Goal: Check status: Check status

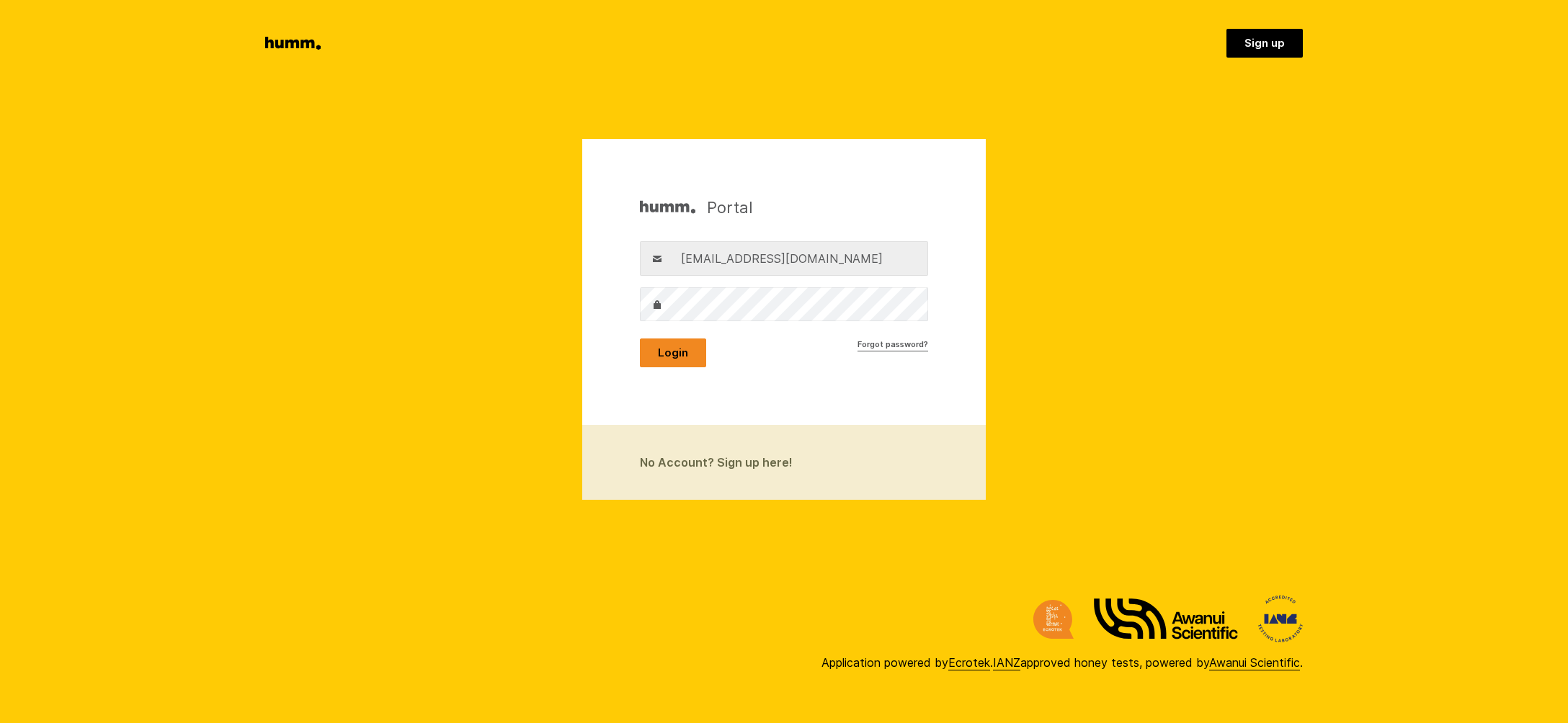
click at [667, 355] on button "Login" at bounding box center [673, 353] width 66 height 29
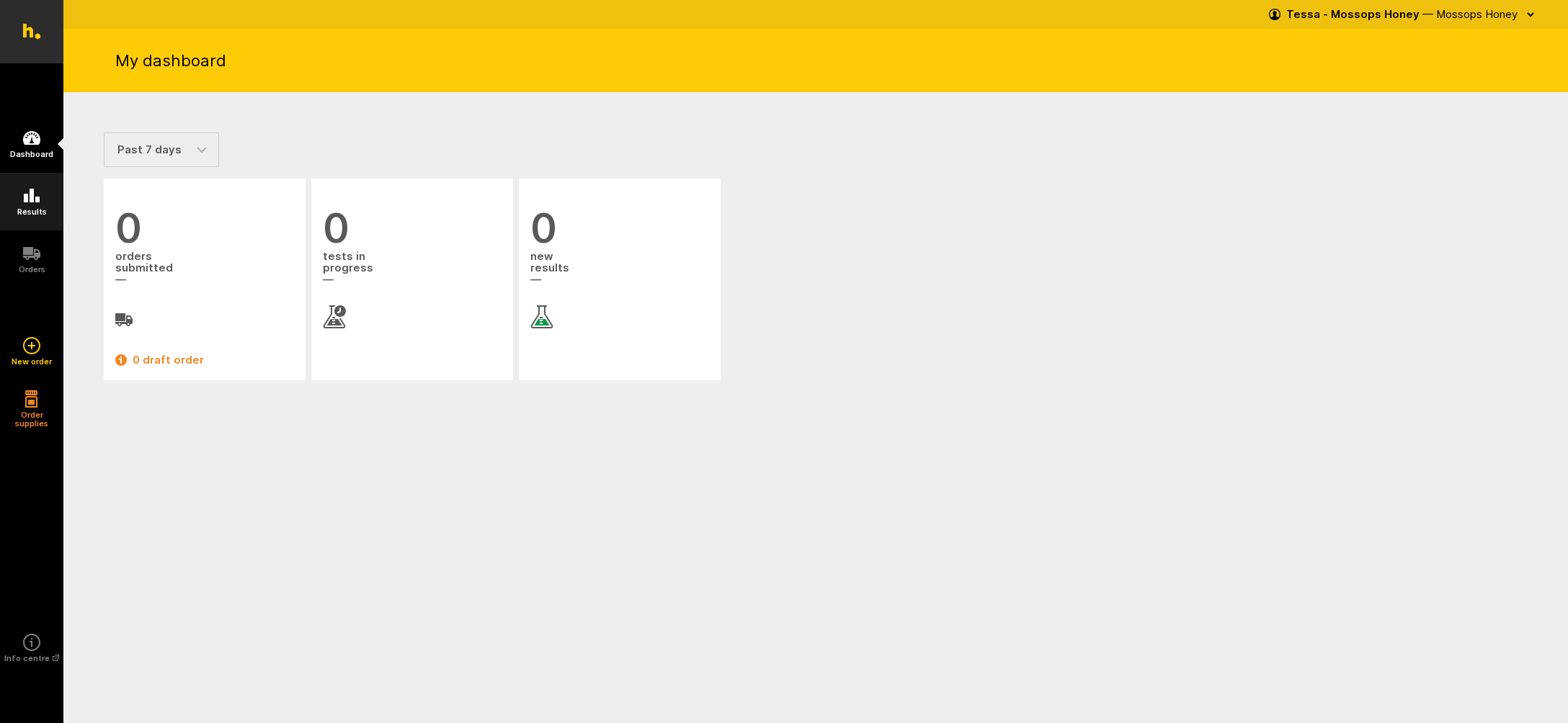
click at [30, 204] on icon at bounding box center [31, 195] width 17 height 17
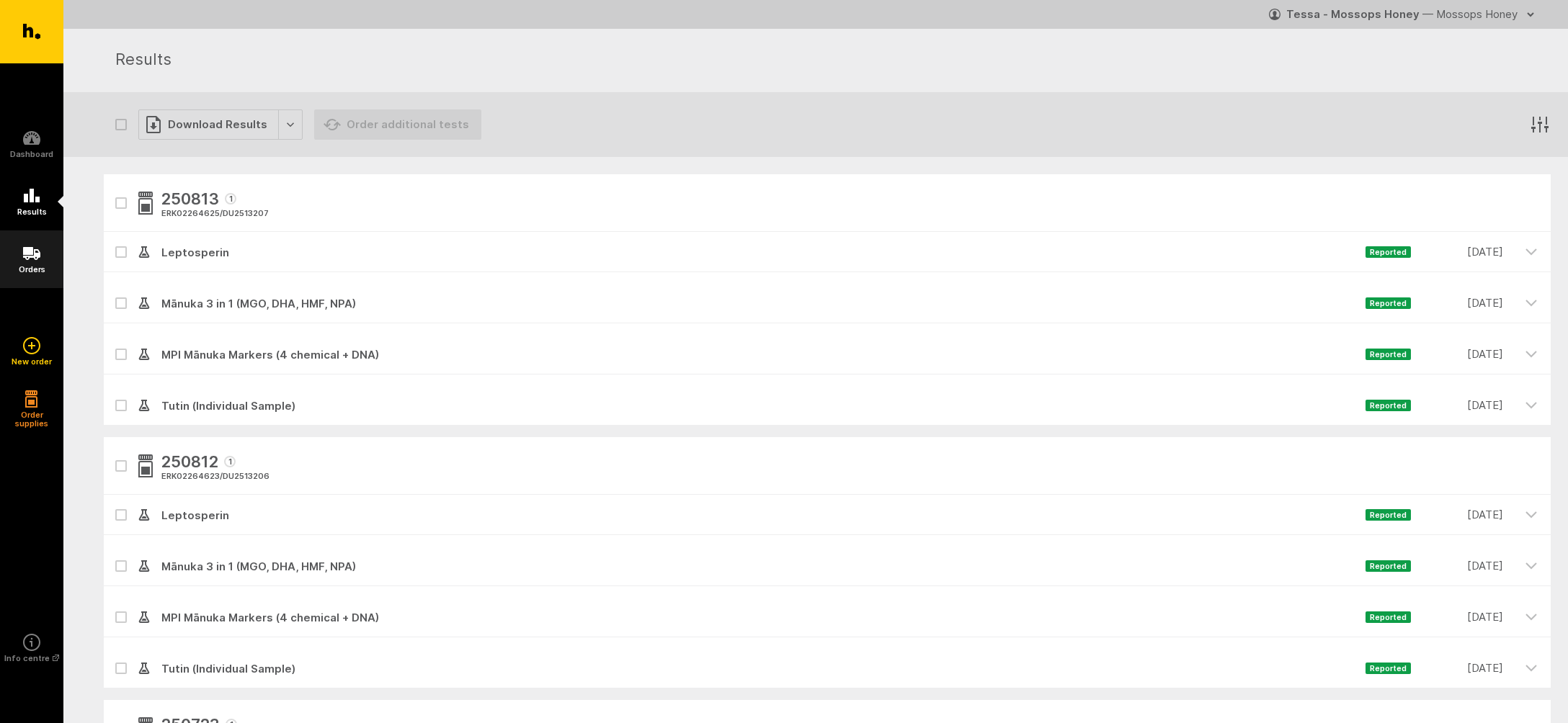
click at [32, 256] on icon at bounding box center [31, 253] width 17 height 13
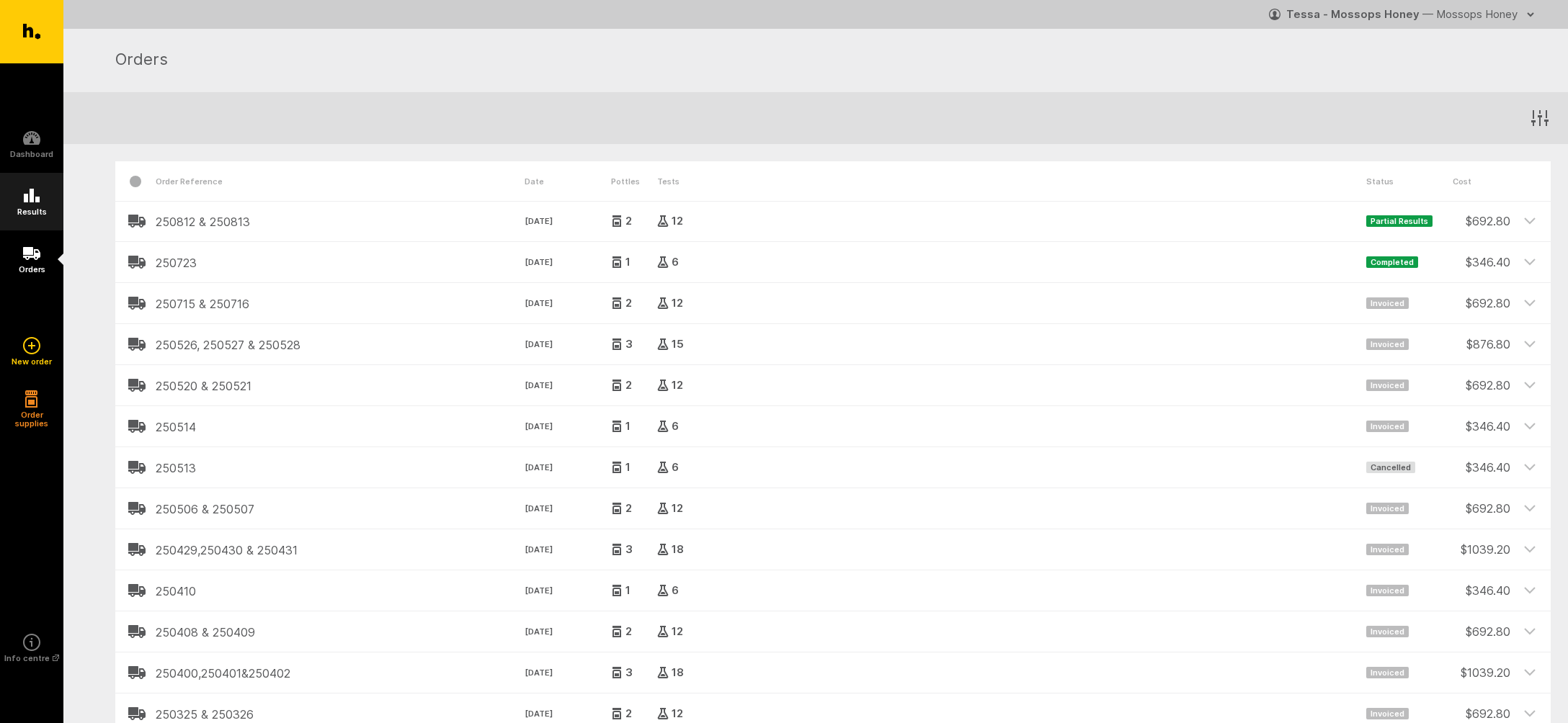
click at [31, 202] on icon at bounding box center [32, 195] width 16 height 14
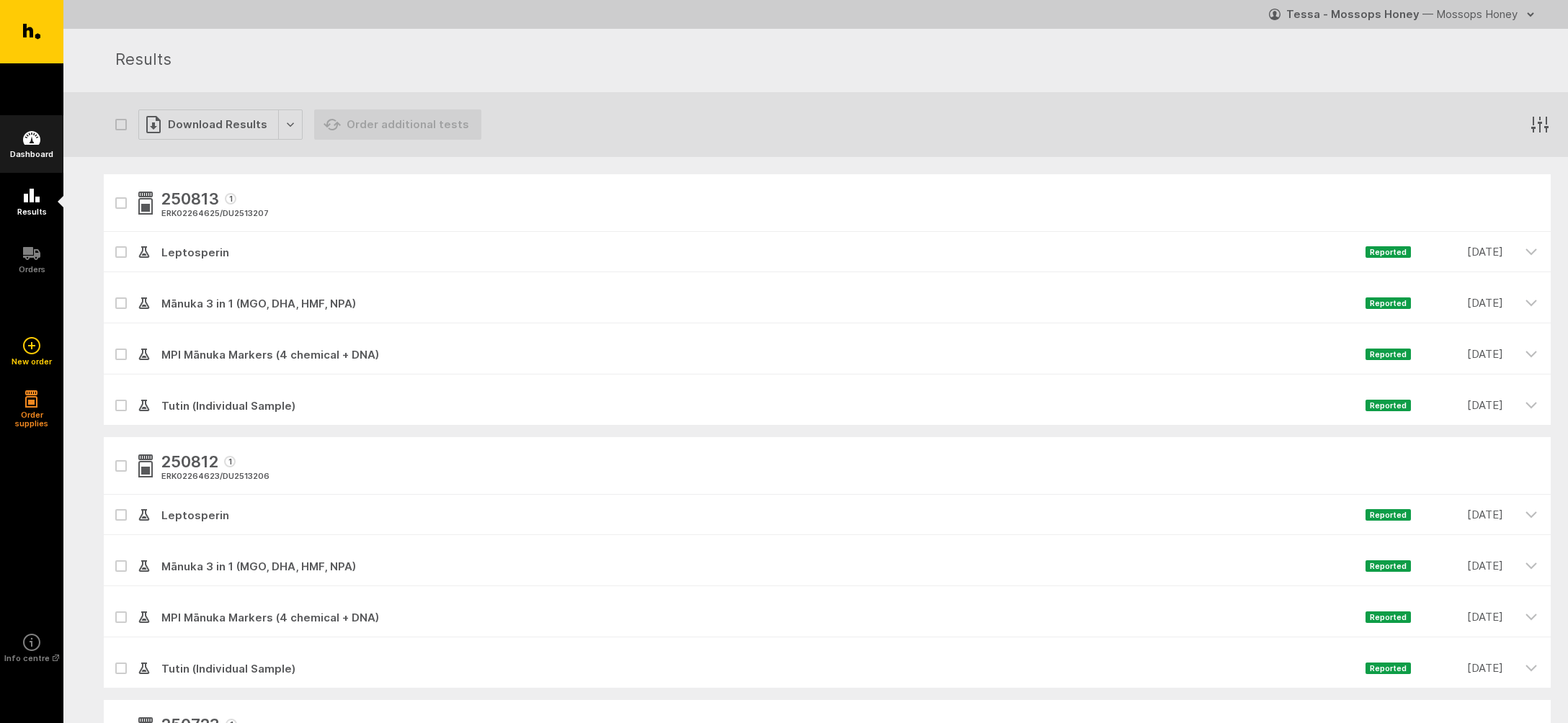
click at [31, 142] on icon at bounding box center [31, 138] width 17 height 17
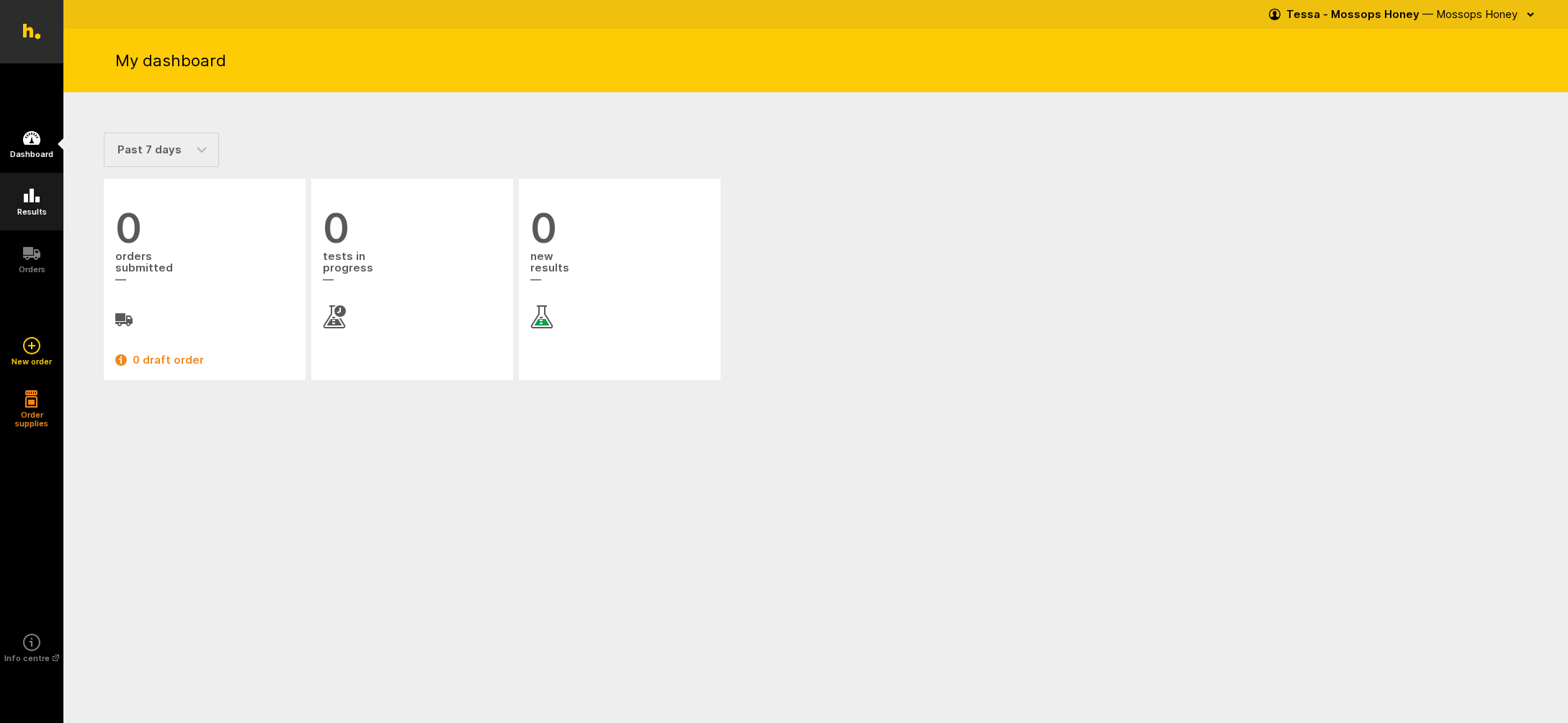
click at [27, 206] on link "Results" at bounding box center [32, 202] width 63 height 57
